Goal: Task Accomplishment & Management: Manage account settings

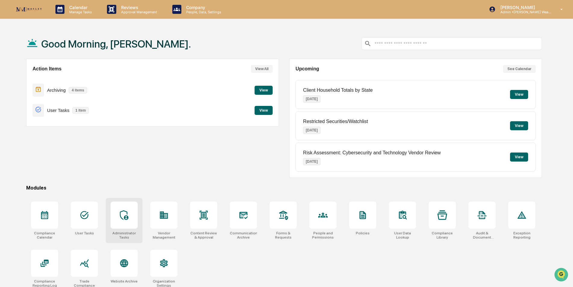
click at [122, 220] on icon at bounding box center [124, 215] width 10 height 10
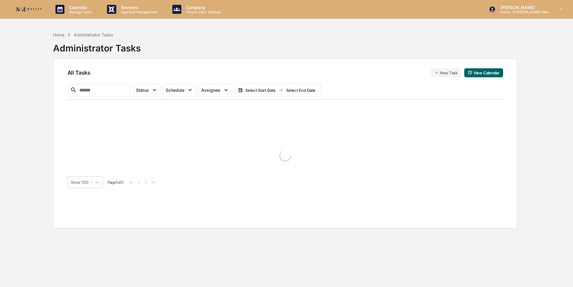
click at [92, 92] on input "text" at bounding box center [102, 90] width 51 height 8
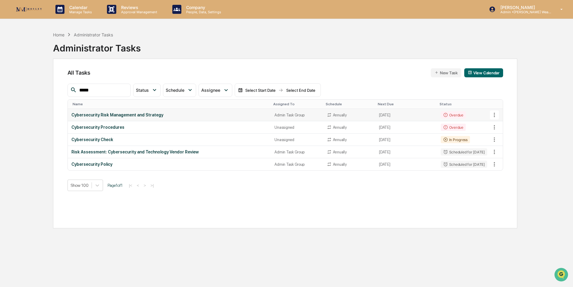
click at [494, 115] on icon at bounding box center [494, 115] width 7 height 7
click at [507, 151] on li "Delete Task" at bounding box center [517, 147] width 48 height 11
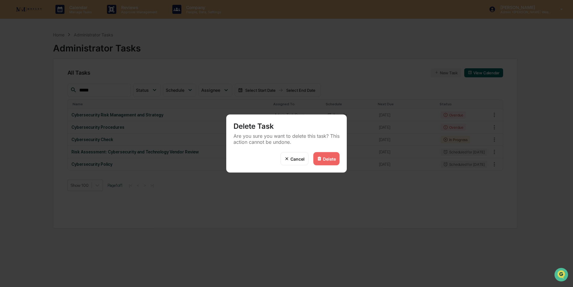
click at [324, 158] on div "Delete" at bounding box center [329, 158] width 13 height 5
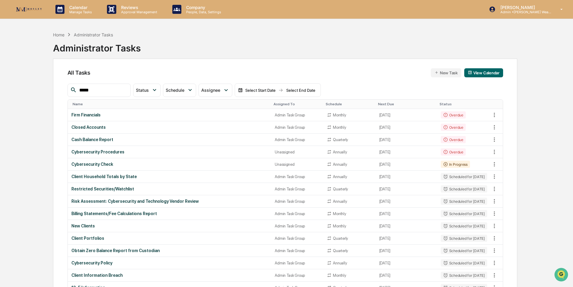
click at [107, 90] on input "*****" at bounding box center [102, 90] width 51 height 8
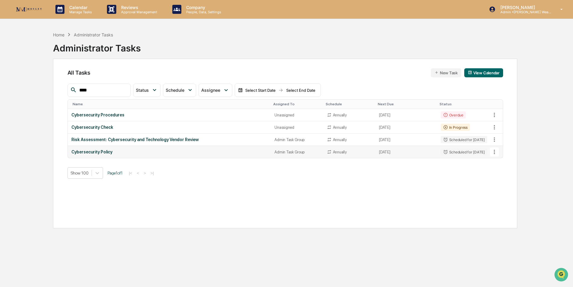
type input "****"
click at [493, 152] on icon at bounding box center [494, 152] width 7 height 7
click at [505, 188] on li "Delete Task" at bounding box center [517, 184] width 48 height 11
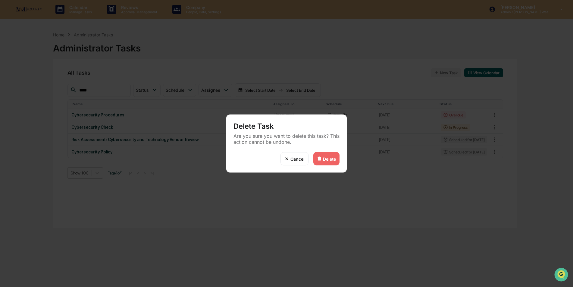
click at [330, 159] on div "Delete" at bounding box center [329, 158] width 13 height 5
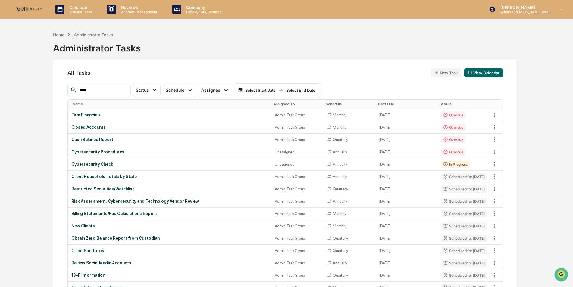
click at [282, 103] on div "Assigned To" at bounding box center [296, 104] width 47 height 4
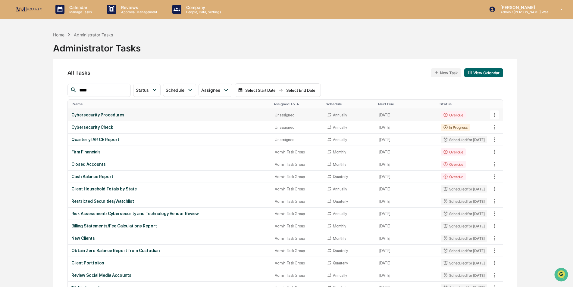
click at [178, 117] on div "Cybersecurity Procedures" at bounding box center [169, 115] width 196 height 5
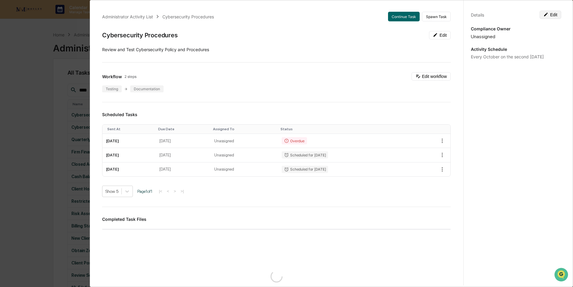
click at [554, 16] on button "Edit" at bounding box center [550, 15] width 22 height 8
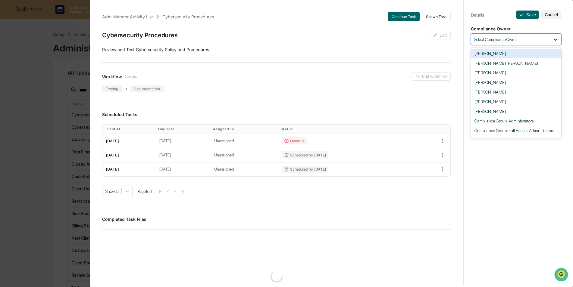
click at [556, 42] on div at bounding box center [555, 39] width 11 height 11
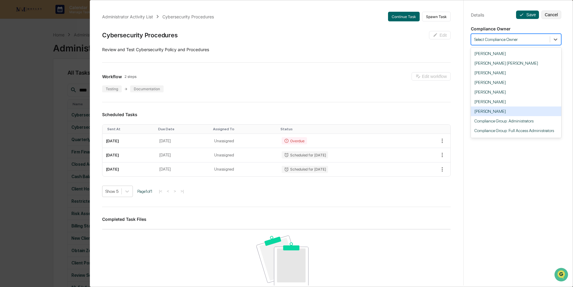
scroll to position [28, 0]
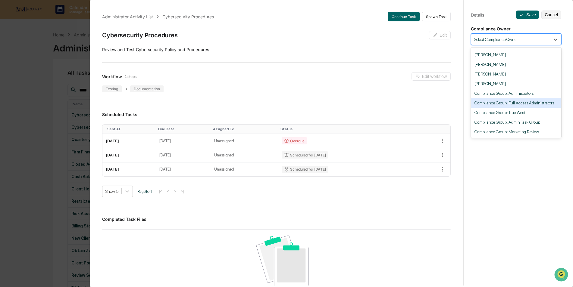
click at [18, 107] on div "Administrator Activity List Cybersecurity Procedures Continue Task Spawn Task C…" at bounding box center [286, 143] width 573 height 287
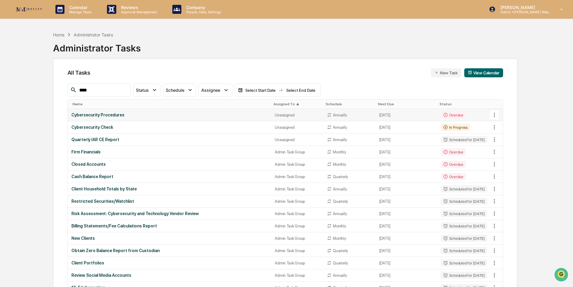
click at [239, 113] on div "Cybersecurity Procedures" at bounding box center [169, 115] width 196 height 5
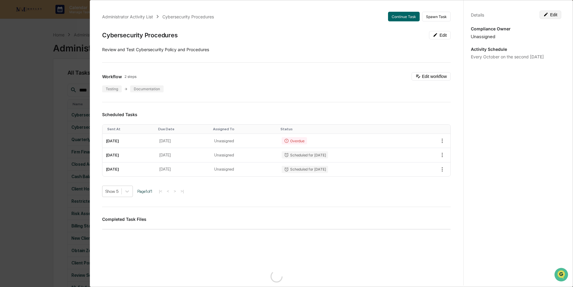
click at [555, 14] on button "Edit" at bounding box center [550, 15] width 22 height 8
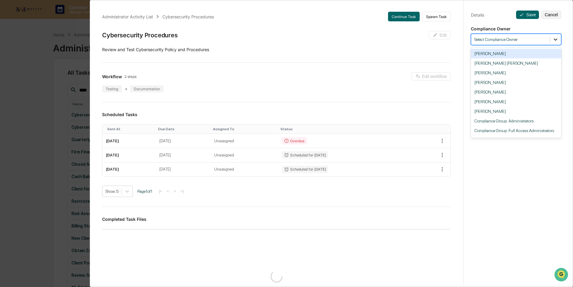
click at [555, 38] on icon at bounding box center [555, 39] width 6 height 6
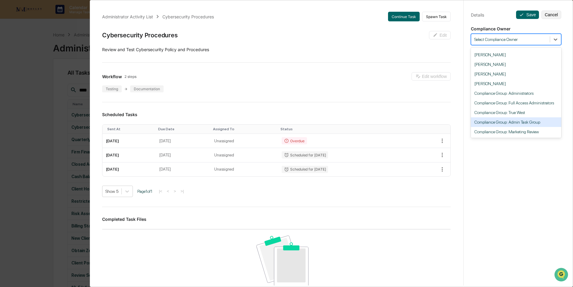
click at [527, 124] on div "Compliance Group: Admin Task Group" at bounding box center [516, 122] width 90 height 10
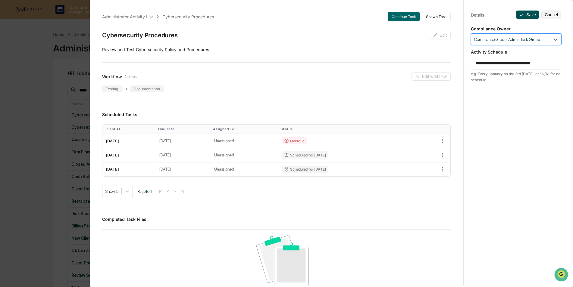
click at [529, 14] on button "Save" at bounding box center [527, 15] width 23 height 8
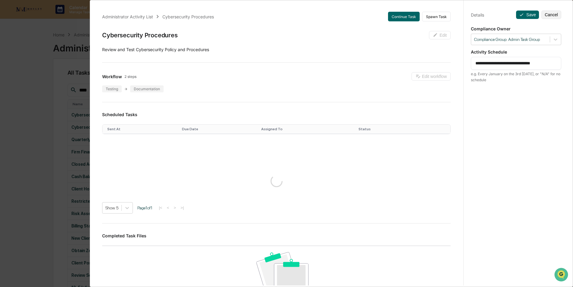
click at [34, 111] on div "**********" at bounding box center [286, 143] width 573 height 287
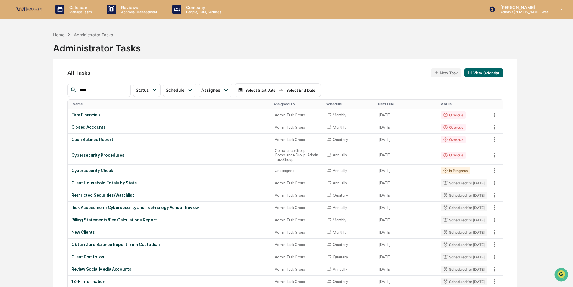
click at [215, 115] on div "Firm Financials" at bounding box center [169, 115] width 196 height 5
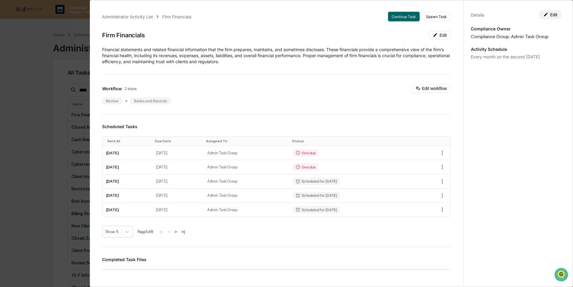
click at [549, 13] on button "Edit" at bounding box center [550, 15] width 22 height 8
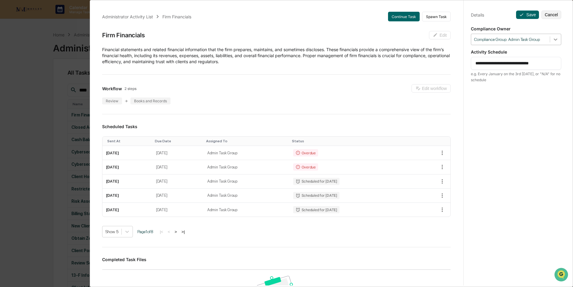
click at [552, 40] on icon at bounding box center [555, 39] width 6 height 6
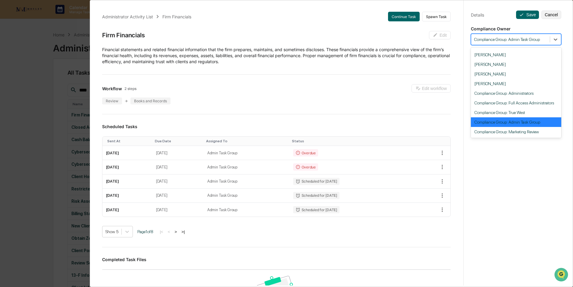
click at [527, 124] on div "Compliance Group: Admin Task Group" at bounding box center [516, 122] width 90 height 10
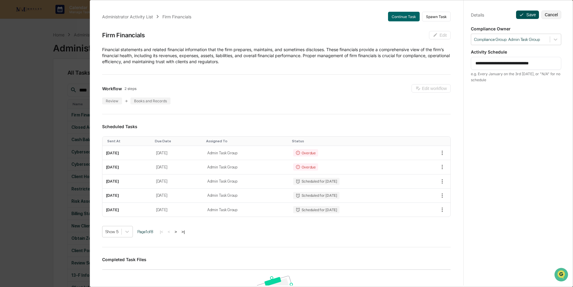
click at [532, 12] on button "Save" at bounding box center [527, 15] width 23 height 8
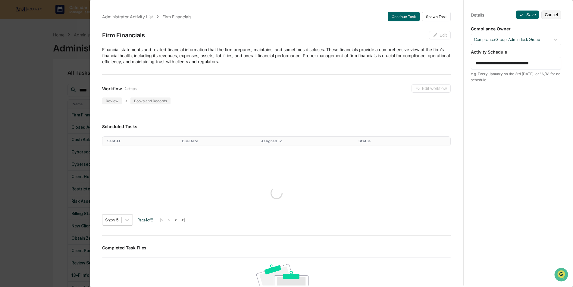
click at [53, 96] on div "**********" at bounding box center [286, 143] width 573 height 287
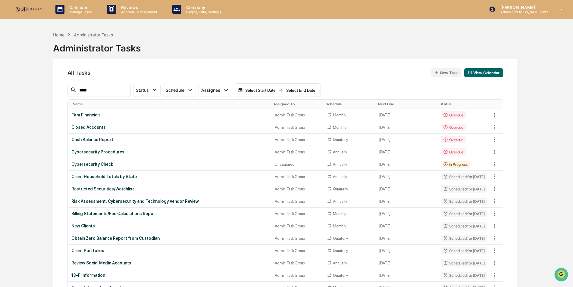
click at [279, 103] on div "Assigned To" at bounding box center [296, 104] width 47 height 4
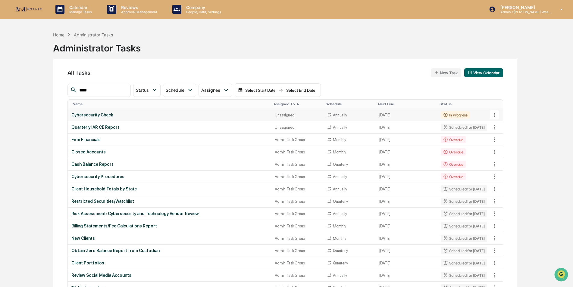
click at [183, 117] on div "Cybersecurity Check" at bounding box center [169, 115] width 196 height 5
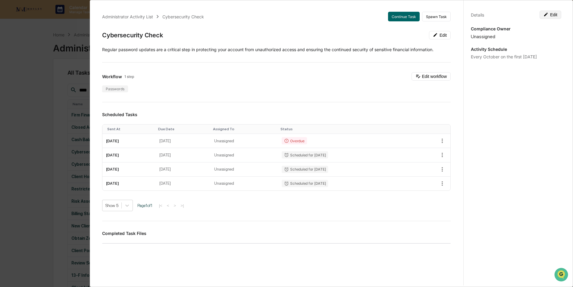
click at [549, 14] on button "Edit" at bounding box center [550, 15] width 22 height 8
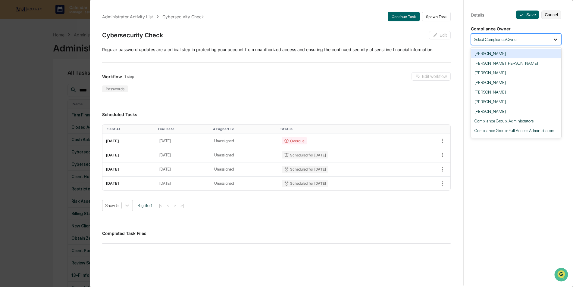
click at [553, 41] on icon at bounding box center [555, 39] width 6 height 6
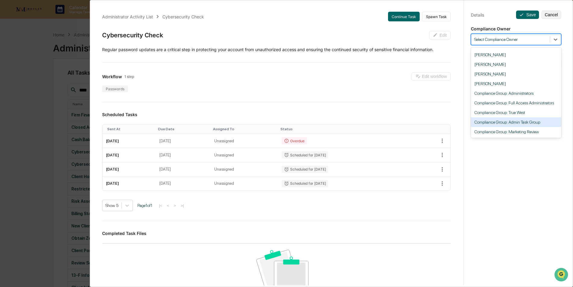
click at [515, 123] on div "Compliance Group: Admin Task Group" at bounding box center [516, 122] width 90 height 10
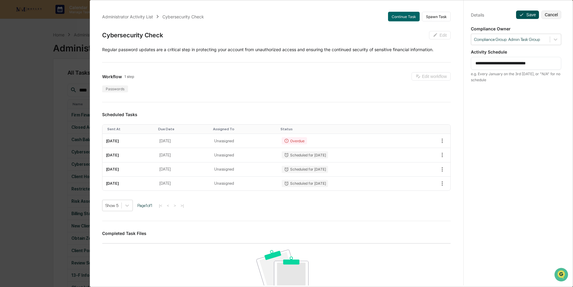
click at [521, 15] on button "Save" at bounding box center [527, 15] width 23 height 8
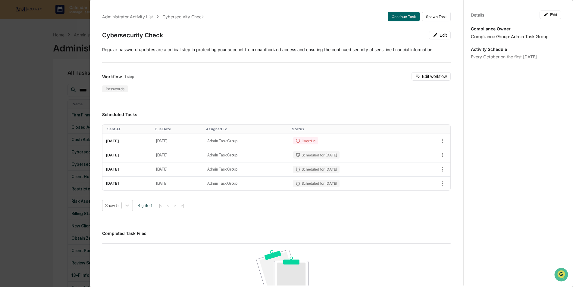
click at [37, 89] on div "Administrator Activity List Cybersecurity Check Continue Task Spawn Task Cybers…" at bounding box center [286, 143] width 573 height 287
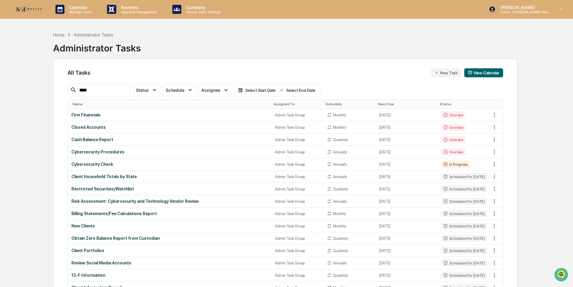
click at [273, 104] on div "Assigned To" at bounding box center [296, 104] width 47 height 4
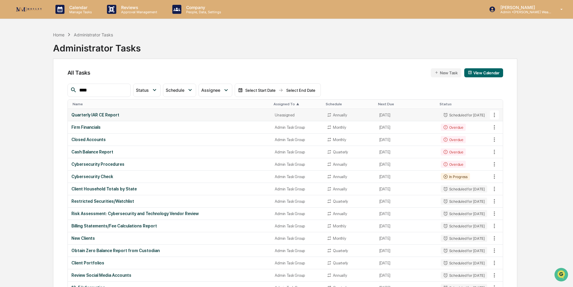
click at [216, 117] on div "Quarterly IAR CE Report" at bounding box center [169, 115] width 196 height 5
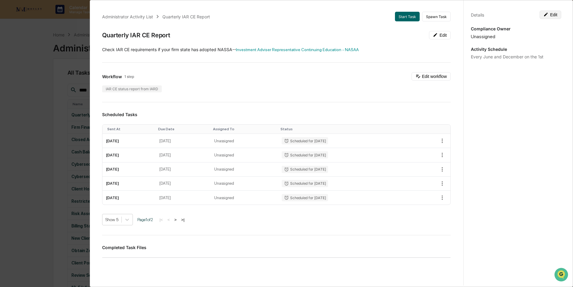
click at [553, 17] on button "Edit" at bounding box center [550, 15] width 22 height 8
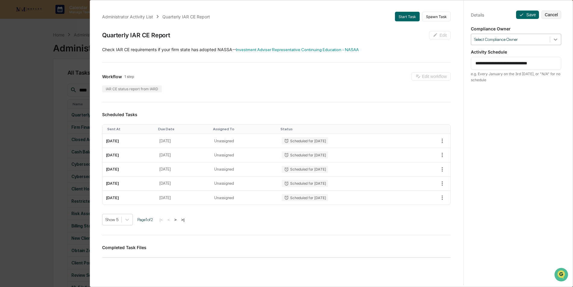
click at [554, 38] on icon at bounding box center [555, 39] width 6 height 6
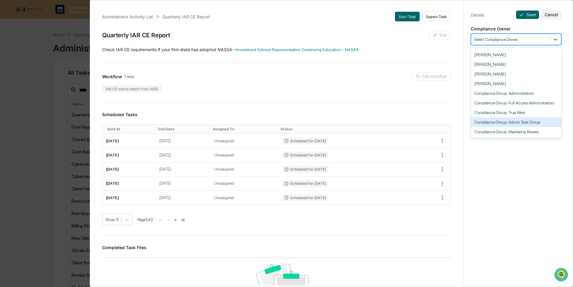
click at [532, 118] on div "Compliance Group: Admin Task Group" at bounding box center [516, 122] width 90 height 10
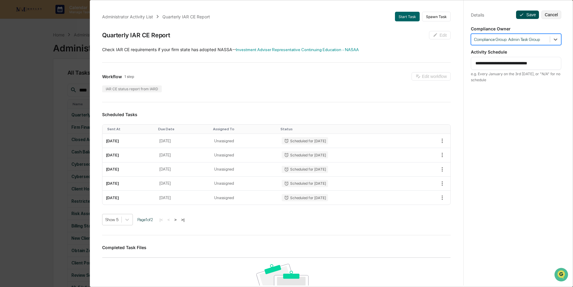
click at [522, 16] on button "Save" at bounding box center [527, 15] width 23 height 8
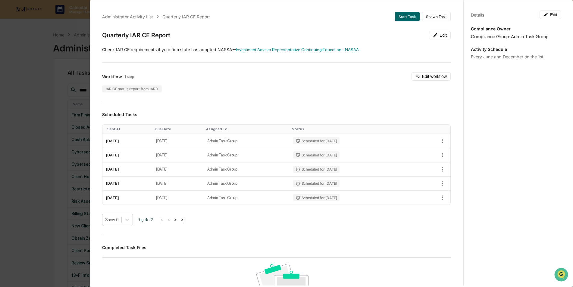
click at [43, 89] on div "Administrator Activity List Quarterly IAR CE Report Start Task Spawn Task Quart…" at bounding box center [286, 143] width 573 height 287
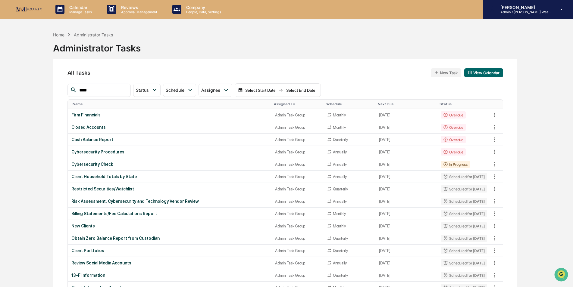
click at [534, 9] on p "[PERSON_NAME]" at bounding box center [523, 7] width 56 height 5
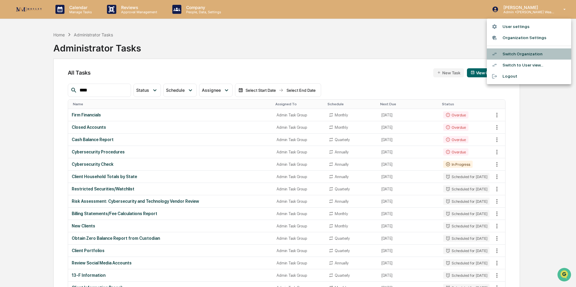
click at [535, 53] on li "Switch Organization" at bounding box center [529, 53] width 84 height 11
